Goal: Task Accomplishment & Management: Manage account settings

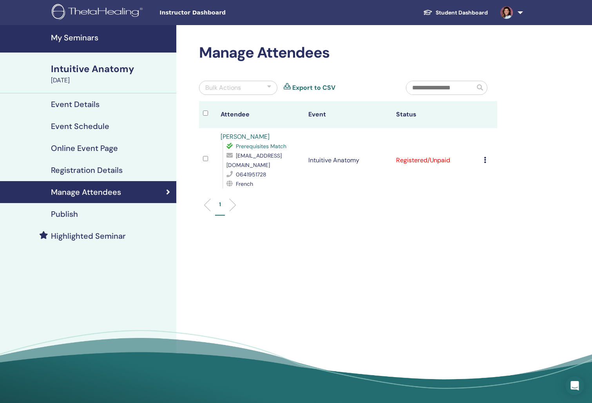
click at [443, 11] on link "Student Dashboard" at bounding box center [455, 12] width 77 height 14
click at [77, 42] on h4 "My Seminars" at bounding box center [111, 37] width 121 height 9
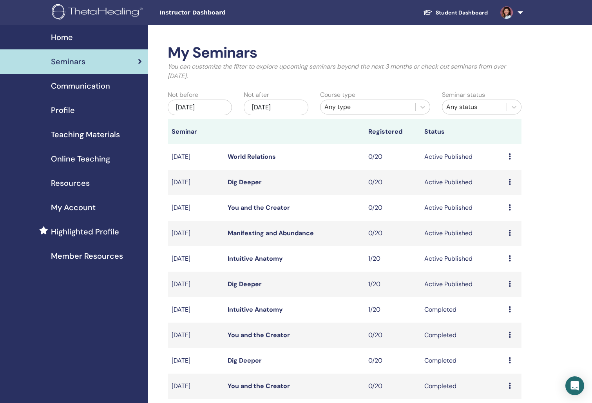
click at [358, 109] on div "Any type" at bounding box center [367, 106] width 87 height 9
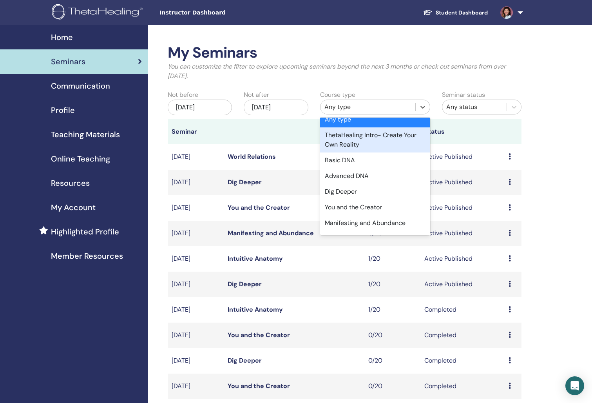
scroll to position [17, 0]
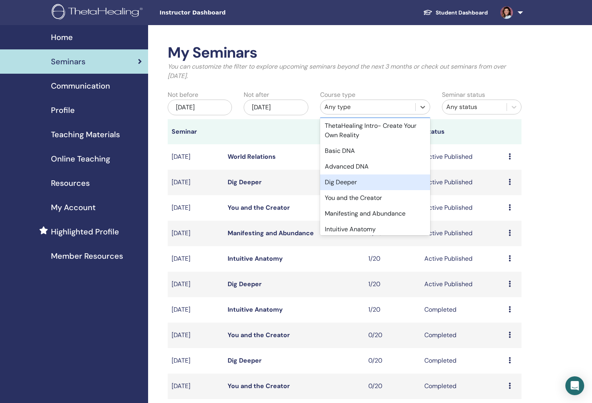
click at [362, 183] on div "Dig Deeper" at bounding box center [375, 182] width 110 height 16
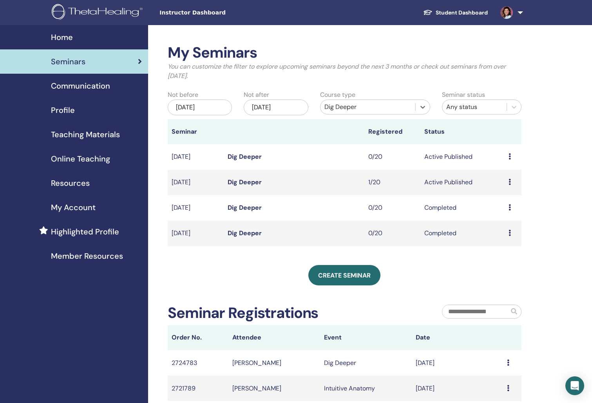
click at [508, 181] on icon at bounding box center [509, 182] width 2 height 6
click at [505, 209] on link "Attendees" at bounding box center [503, 211] width 30 height 8
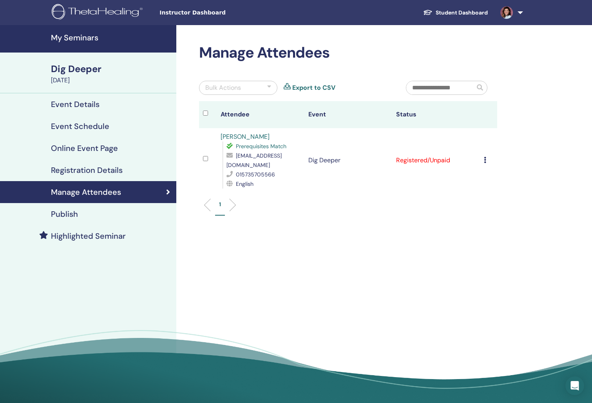
click at [248, 135] on link "Selam Yemane" at bounding box center [244, 136] width 49 height 8
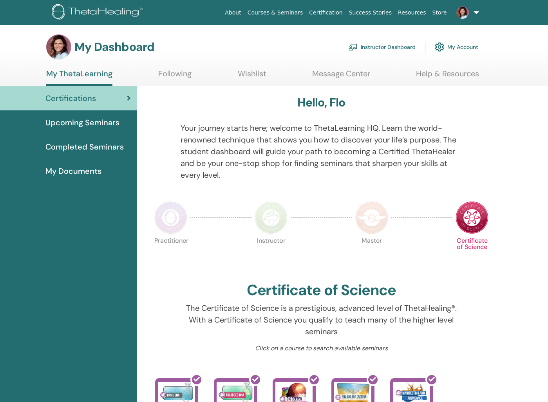
click at [379, 45] on link "Instructor Dashboard" at bounding box center [381, 46] width 67 height 17
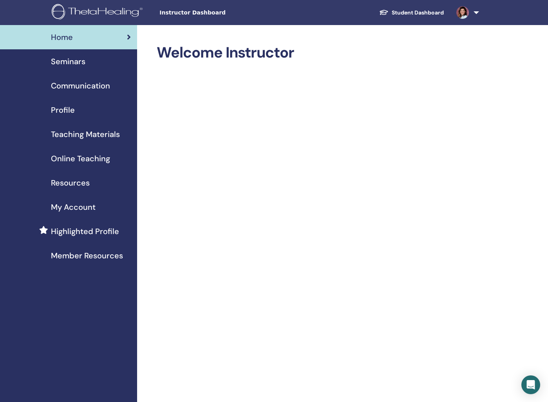
click at [468, 17] on link at bounding box center [466, 12] width 32 height 25
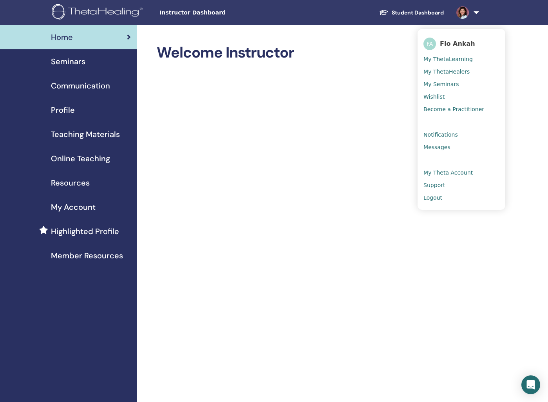
click at [81, 65] on span "Seminars" at bounding box center [68, 62] width 34 height 12
